Goal: Task Accomplishment & Management: Use online tool/utility

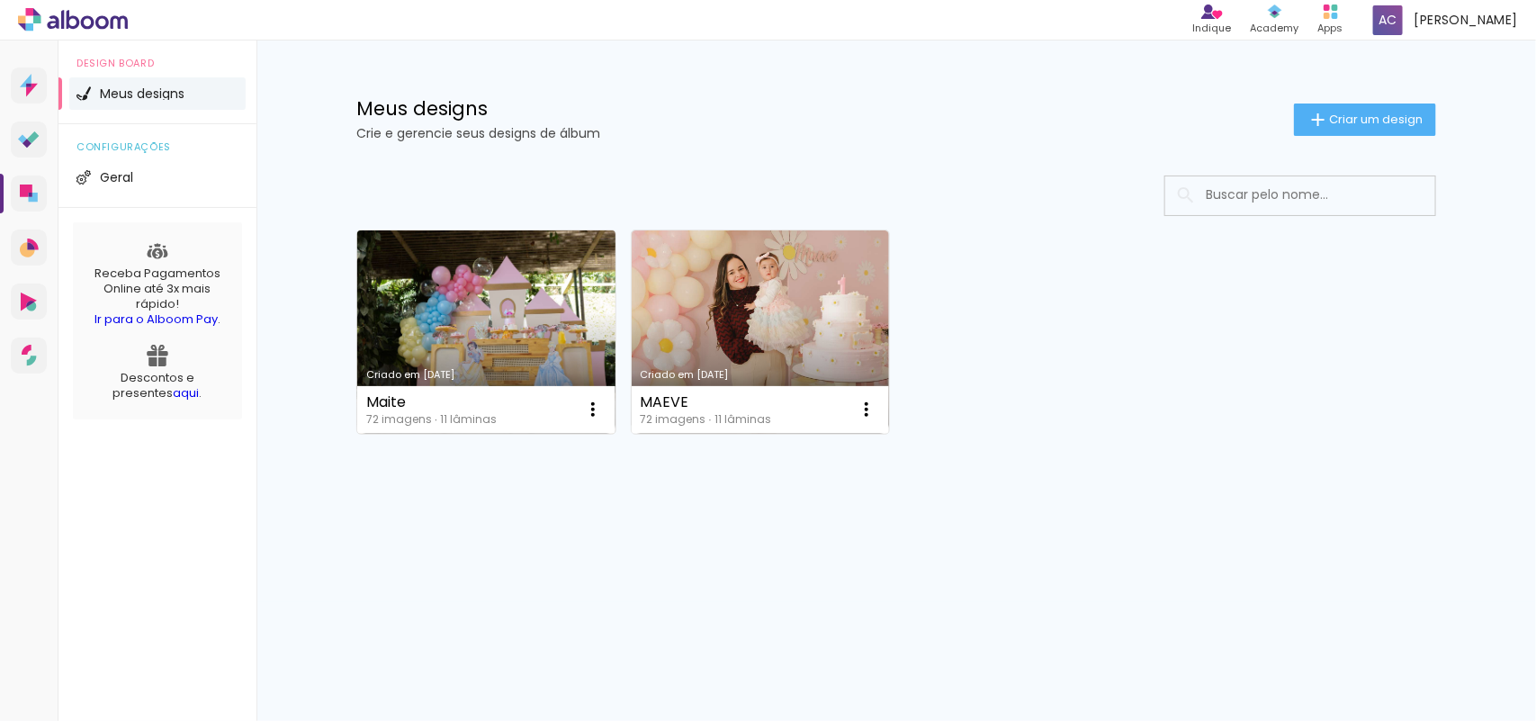
click at [490, 329] on link "Criado em [DATE]" at bounding box center [486, 331] width 258 height 203
